Goal: Task Accomplishment & Management: Use online tool/utility

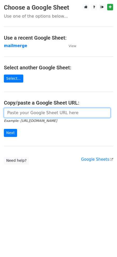
click at [24, 109] on input "url" at bounding box center [57, 113] width 107 height 10
paste input "[URL][DOMAIN_NAME]"
type input "[URL][DOMAIN_NAME]"
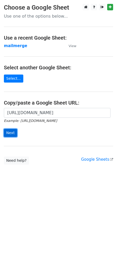
scroll to position [0, 0]
click at [11, 134] on input "Next" at bounding box center [10, 133] width 13 height 8
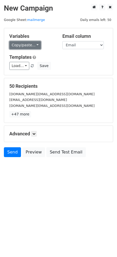
click at [26, 45] on link "Copy/paste..." at bounding box center [25, 45] width 32 height 8
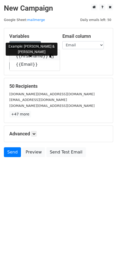
click at [28, 59] on link "{{First name}}" at bounding box center [35, 56] width 50 height 8
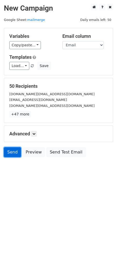
click at [12, 151] on link "Send" at bounding box center [12, 152] width 17 height 10
